Goal: Navigation & Orientation: Find specific page/section

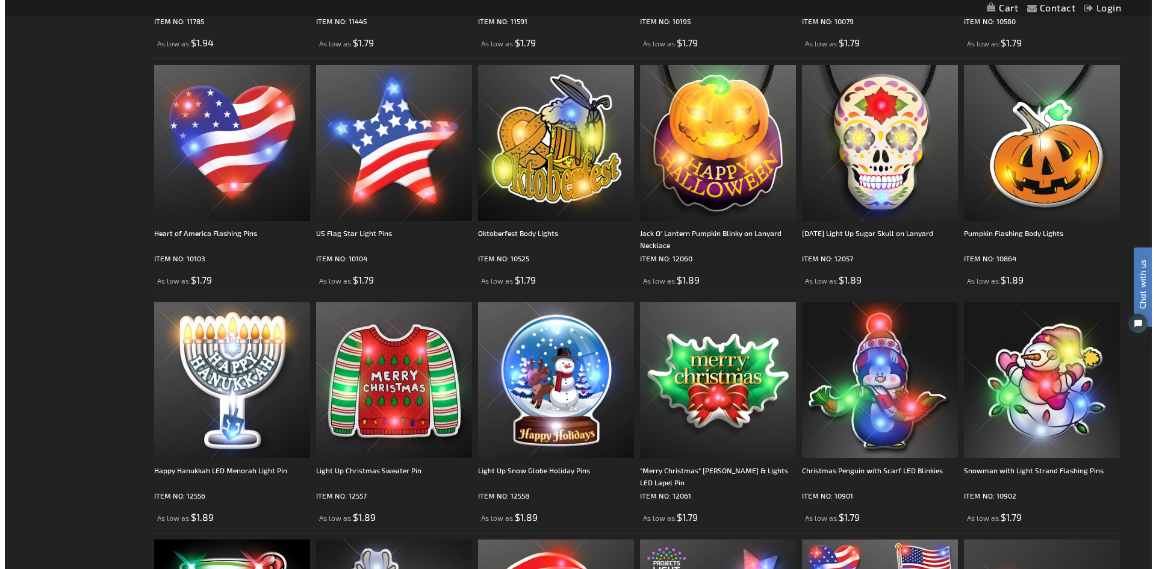
scroll to position [907, 0]
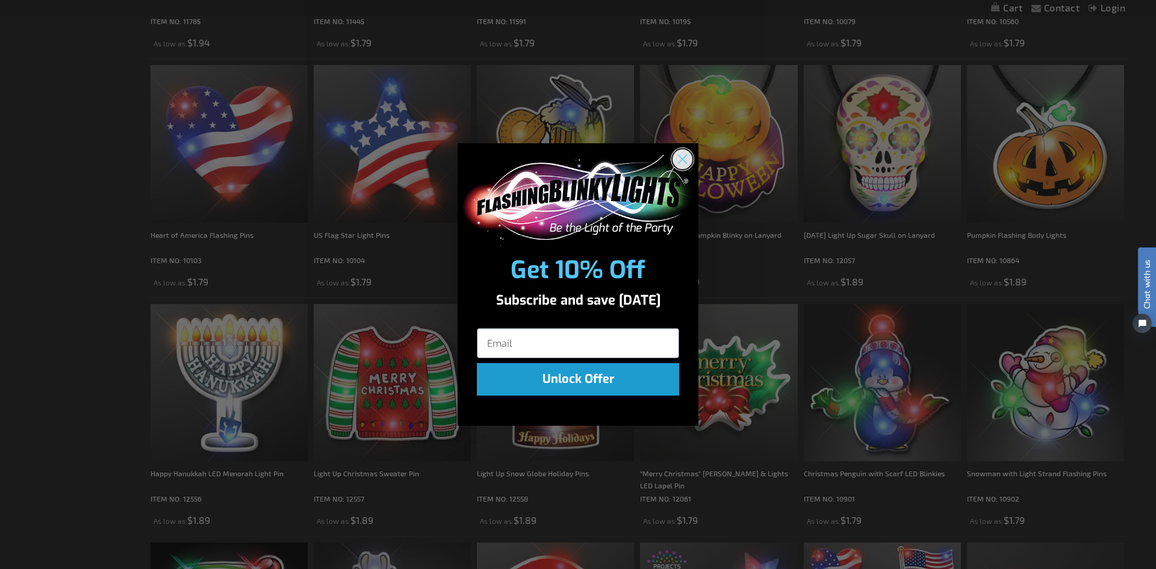
click at [678, 156] on circle "Close dialog" at bounding box center [683, 159] width 20 height 20
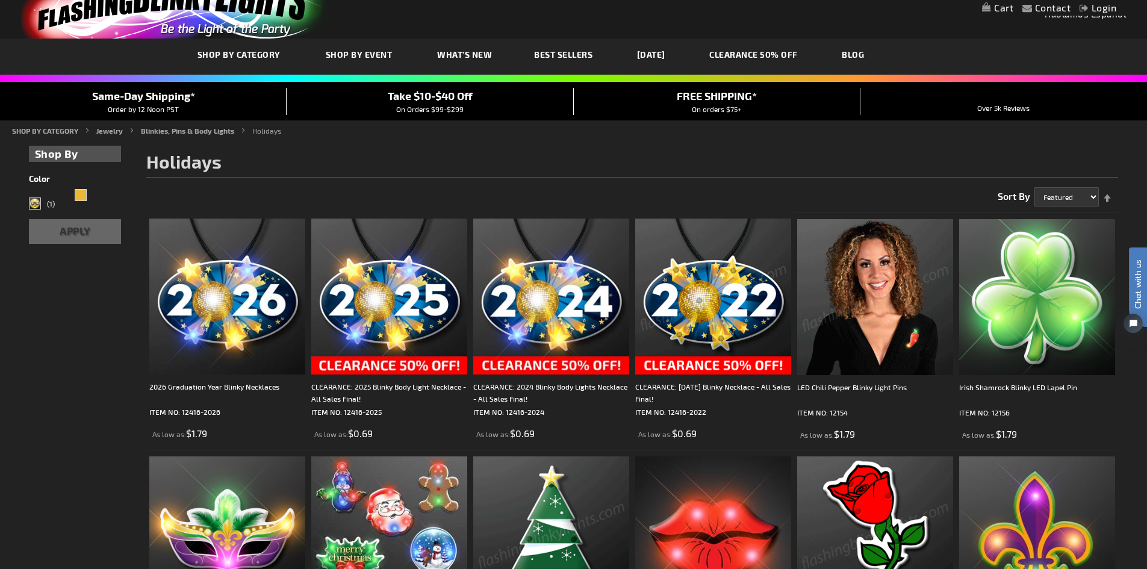
scroll to position [0, 0]
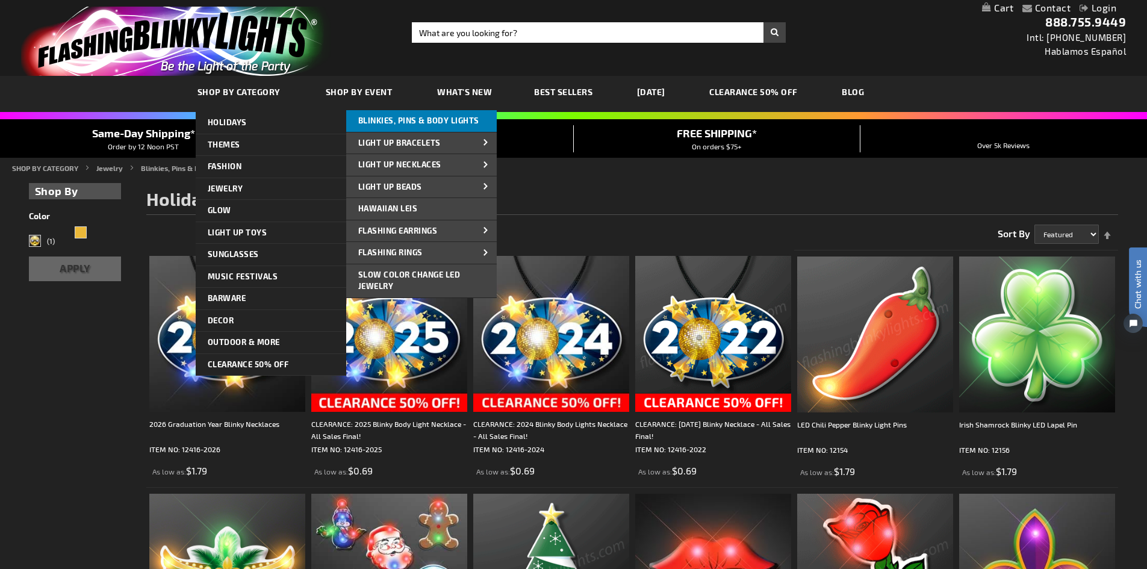
click at [420, 123] on span "Blinkies, Pins & Body Lights" at bounding box center [418, 121] width 121 height 10
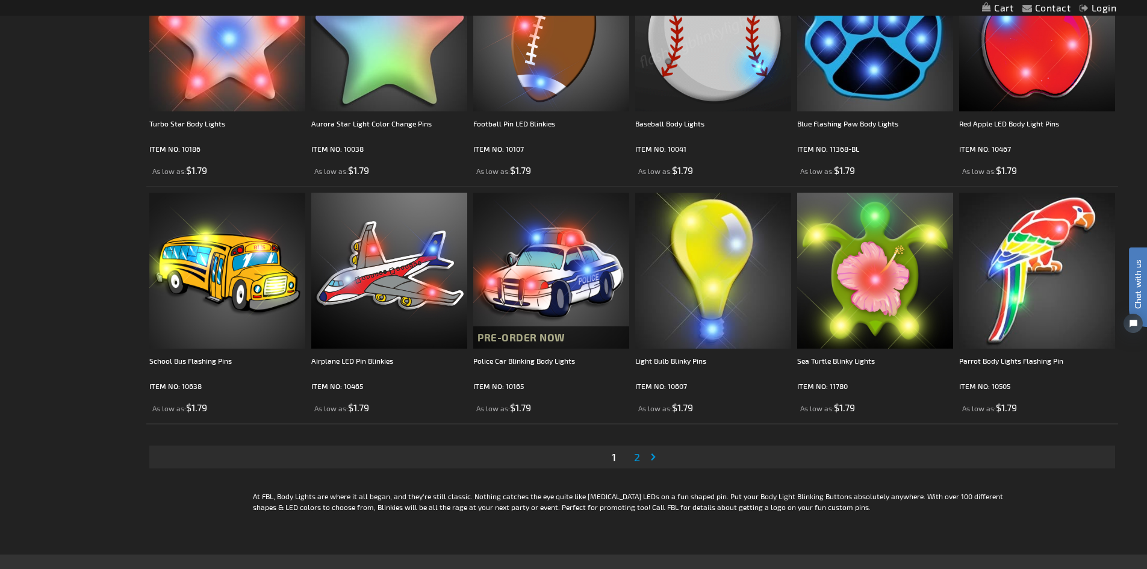
scroll to position [2229, 0]
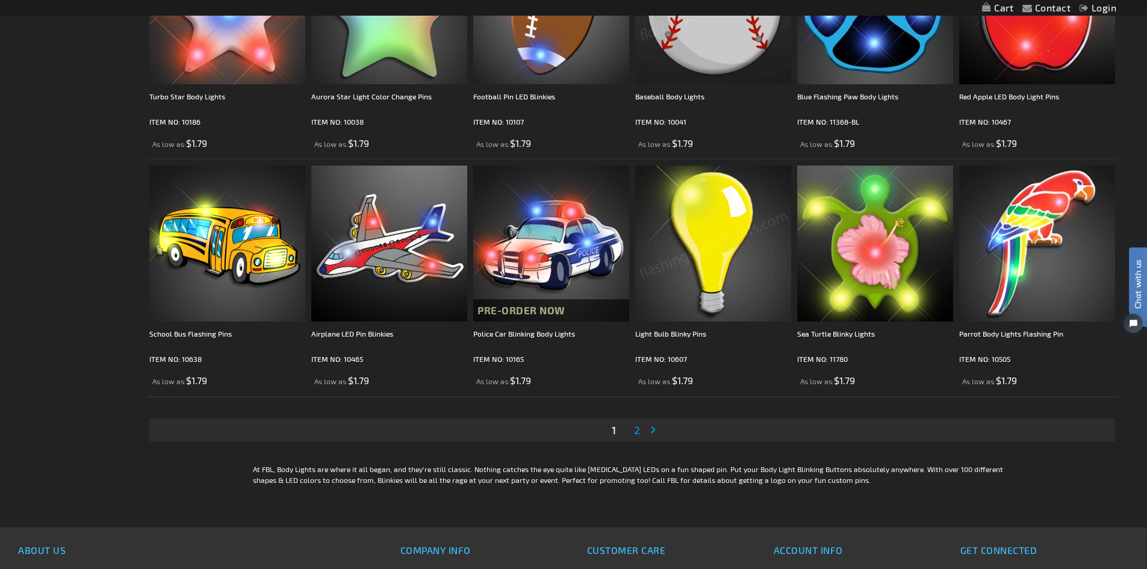
click at [638, 432] on span "2" at bounding box center [637, 429] width 6 height 13
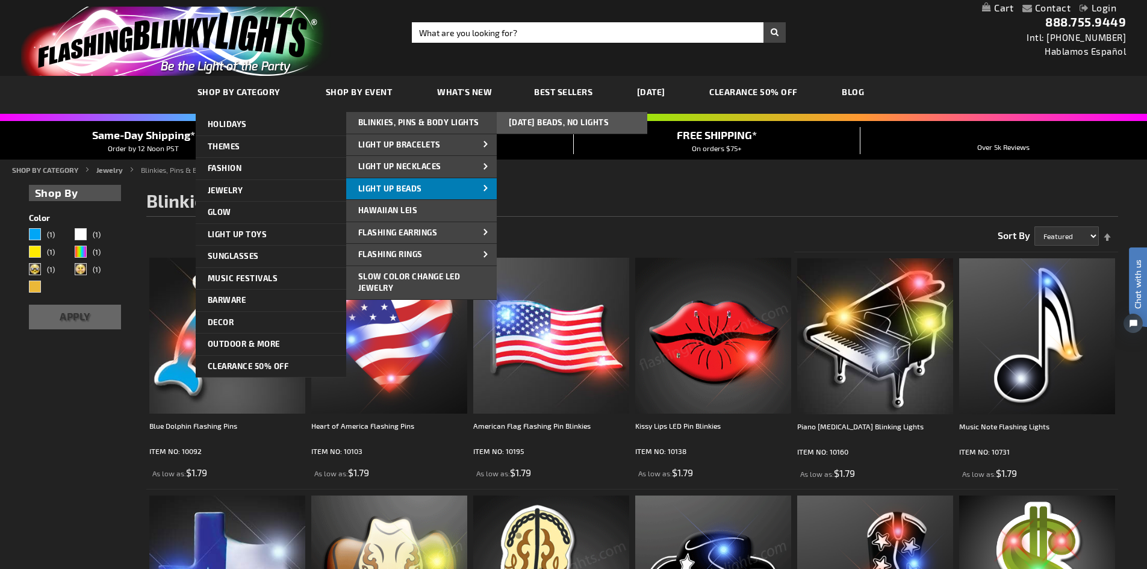
click at [361, 187] on span "Light Up Beads" at bounding box center [390, 189] width 64 height 10
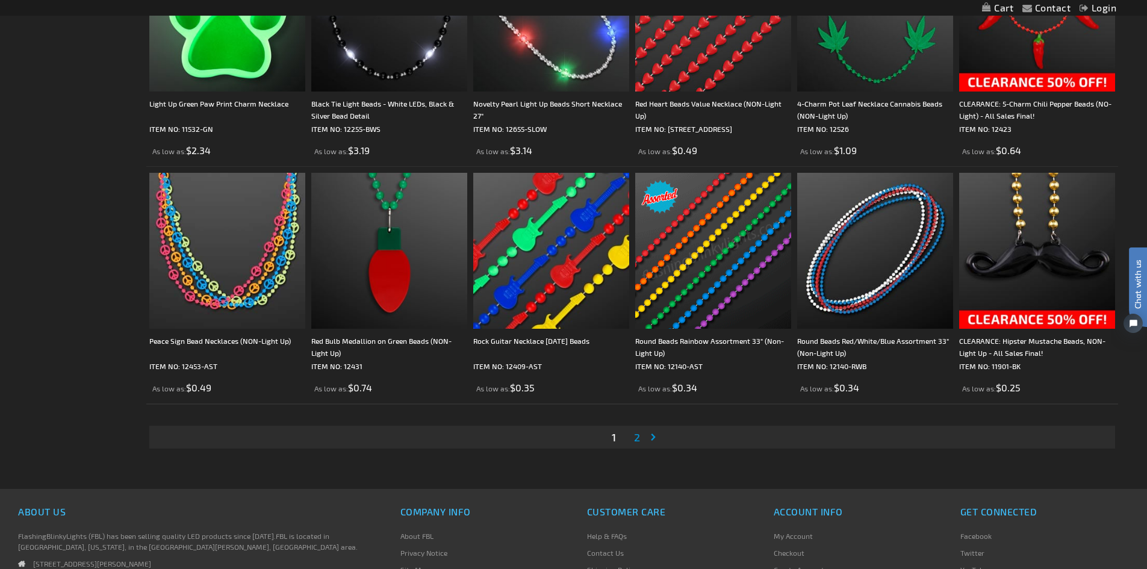
scroll to position [2409, 0]
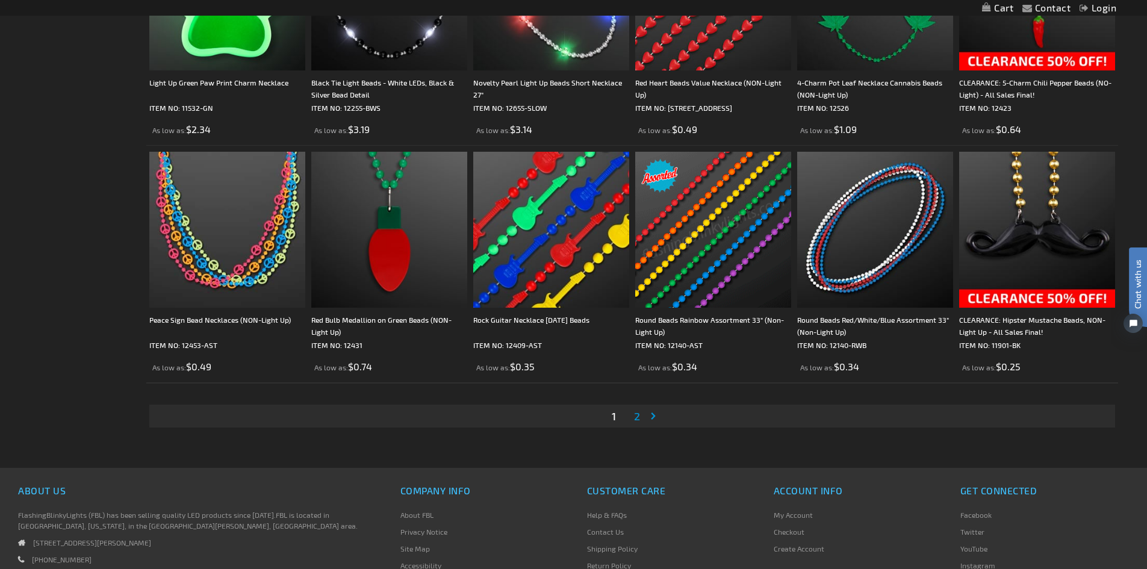
click at [639, 416] on span "2" at bounding box center [637, 416] width 6 height 13
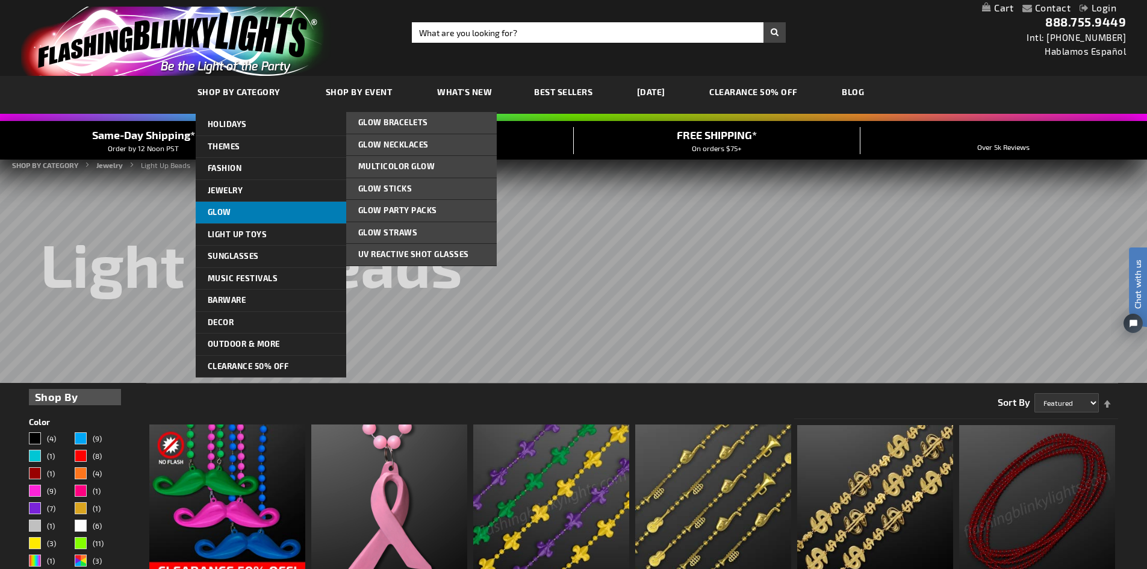
click at [305, 211] on link "Glow" at bounding box center [271, 213] width 151 height 22
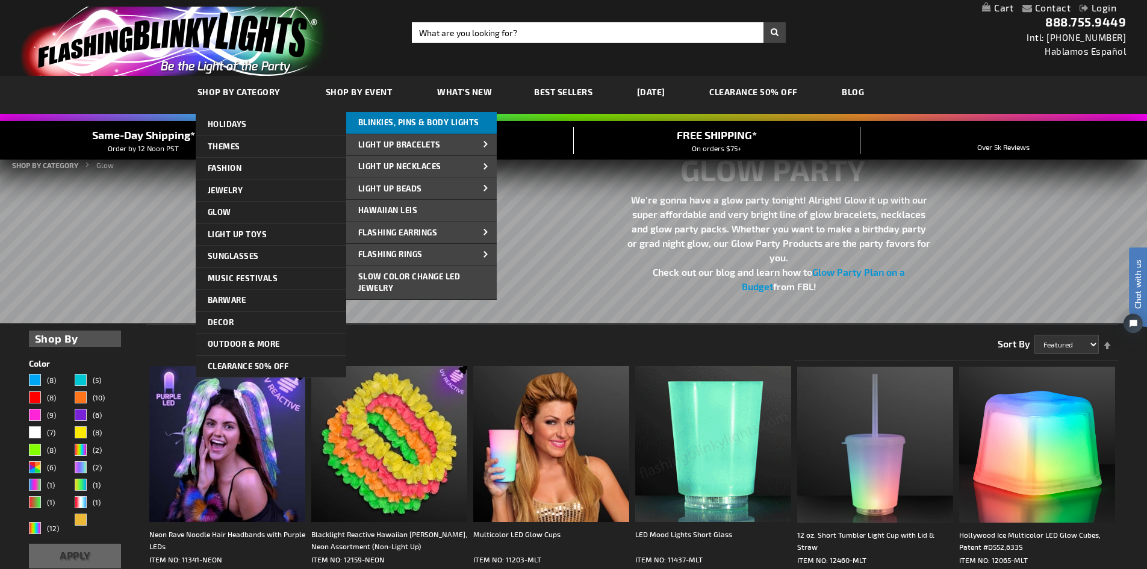
click at [460, 117] on link "Blinkies, Pins & Body Lights" at bounding box center [421, 123] width 151 height 22
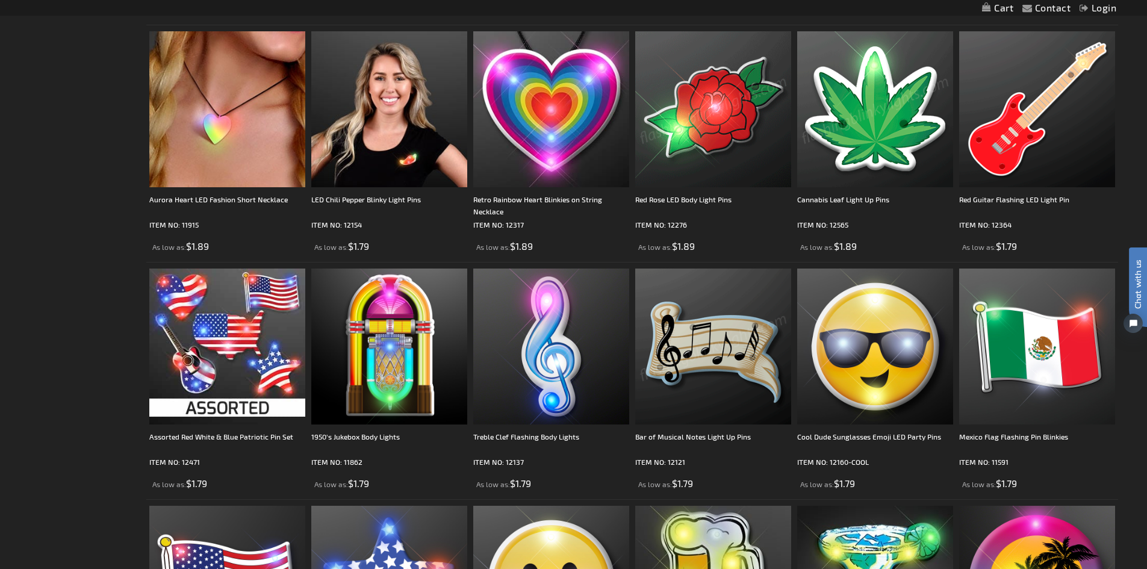
scroll to position [723, 0]
